Goal: Task Accomplishment & Management: Use online tool/utility

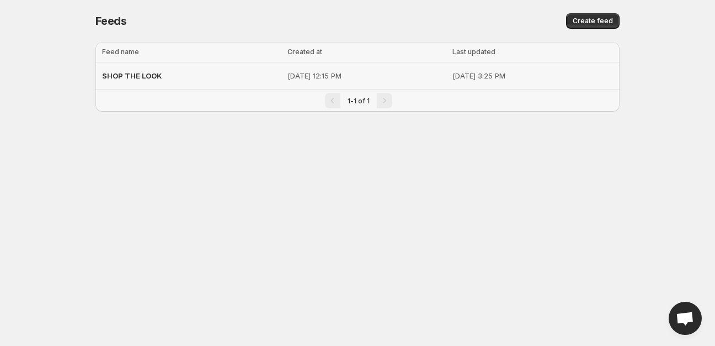
click at [284, 81] on td "[DATE] 12:15 PM" at bounding box center [366, 75] width 165 height 27
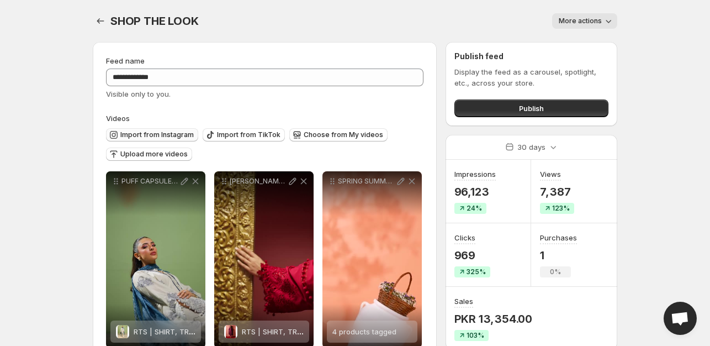
click at [157, 137] on span "Import from Instagram" at bounding box center [156, 134] width 73 height 9
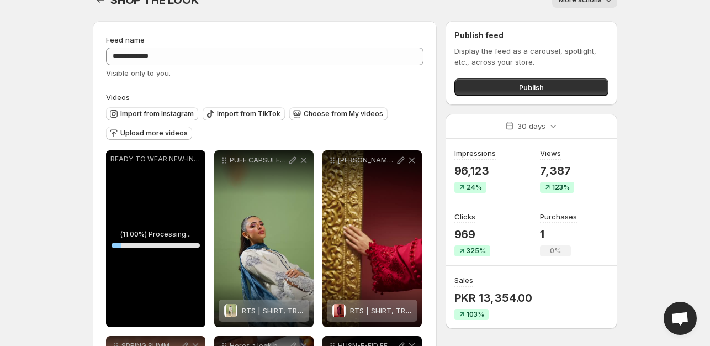
scroll to position [110, 0]
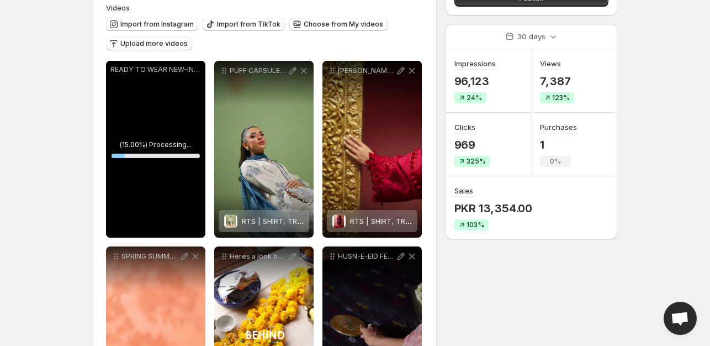
click at [54, 174] on body "**********" at bounding box center [355, 63] width 710 height 346
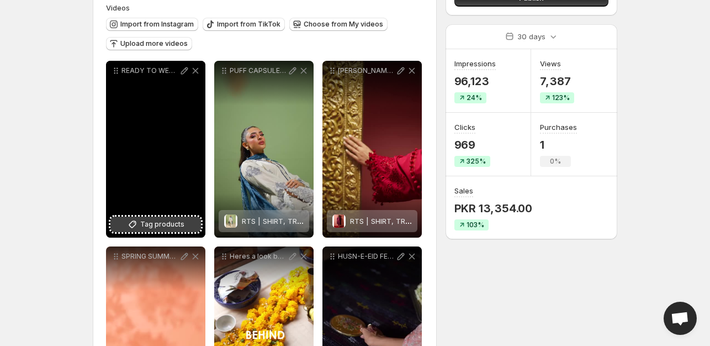
click at [158, 222] on span "Tag products" at bounding box center [162, 224] width 44 height 11
click at [152, 224] on span "6 products tagged" at bounding box center [148, 220] width 64 height 9
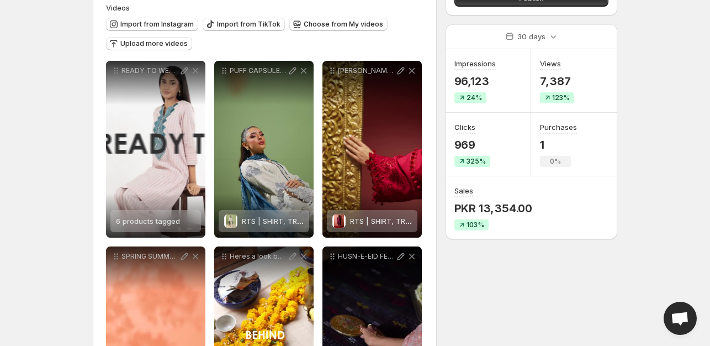
scroll to position [0, 0]
